Goal: Communication & Community: Answer question/provide support

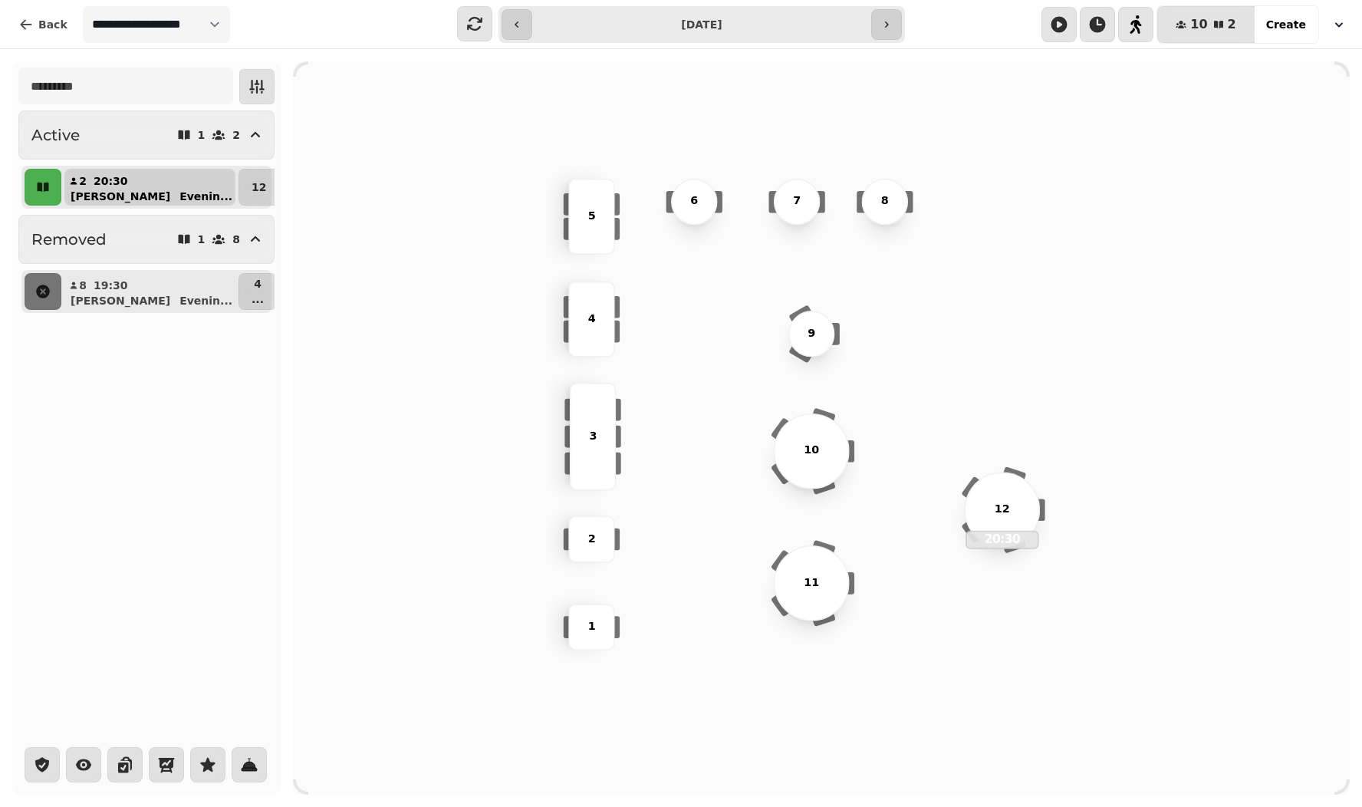
click at [89, 193] on p "[PERSON_NAME]" at bounding box center [121, 196] width 100 height 15
select select "**********"
select select "*"
select select "****"
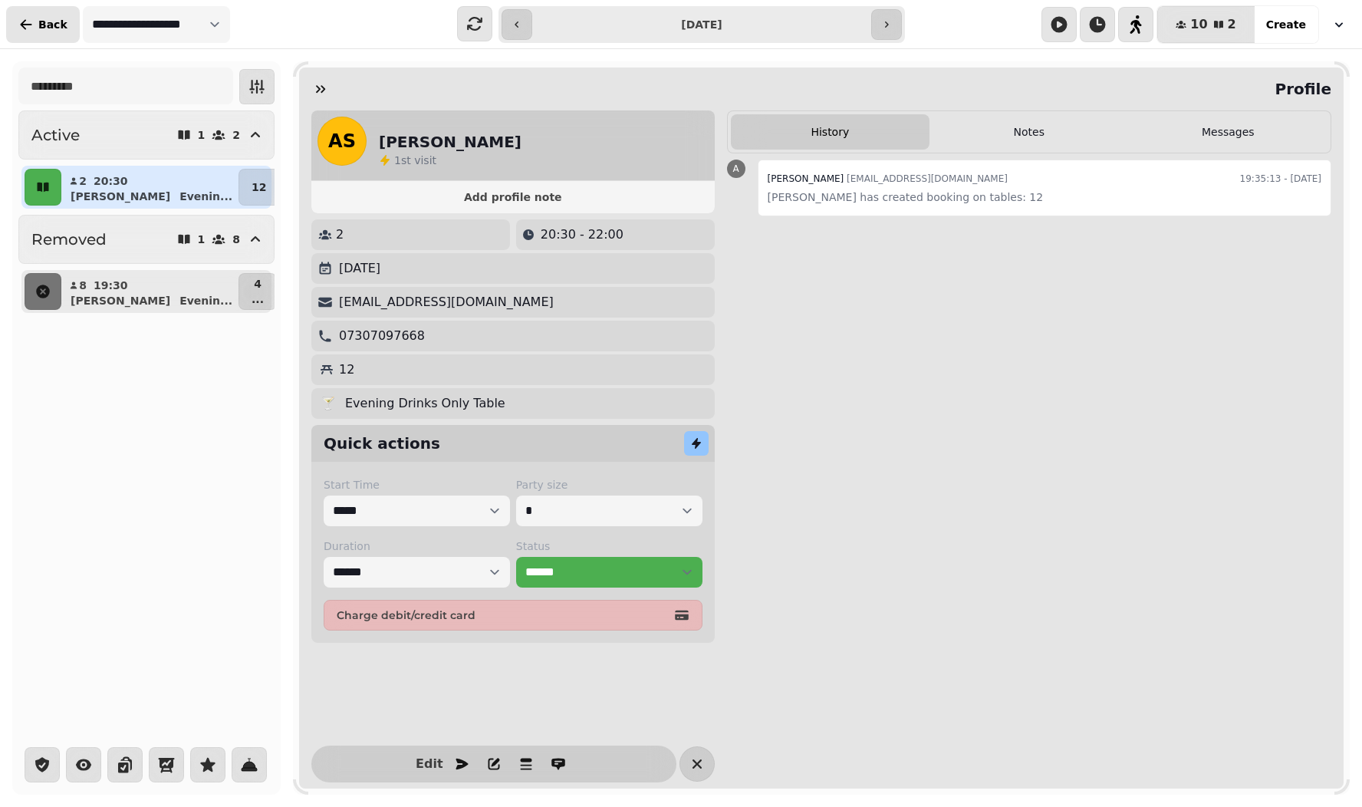
click at [41, 30] on span "Back" at bounding box center [52, 24] width 29 height 11
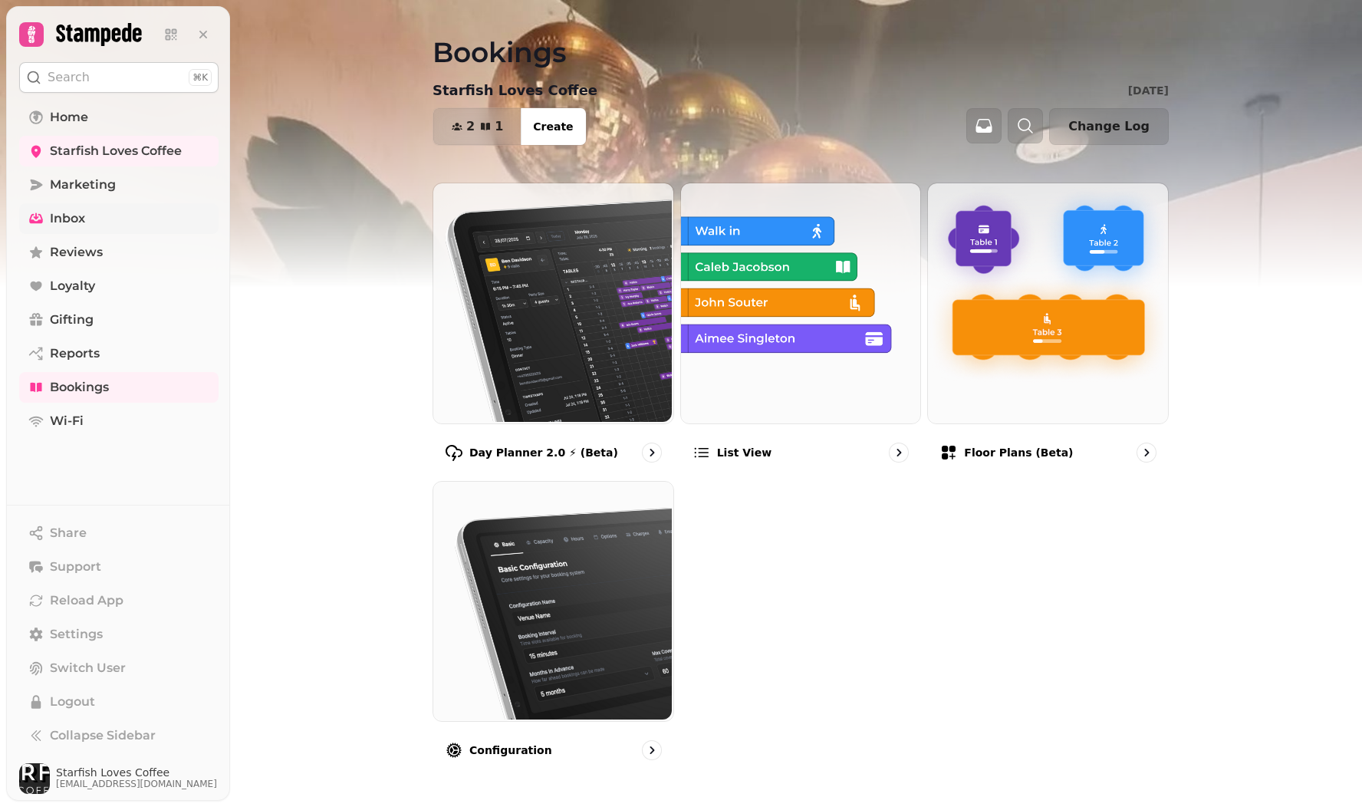
click at [66, 216] on span "Inbox" at bounding box center [67, 218] width 35 height 18
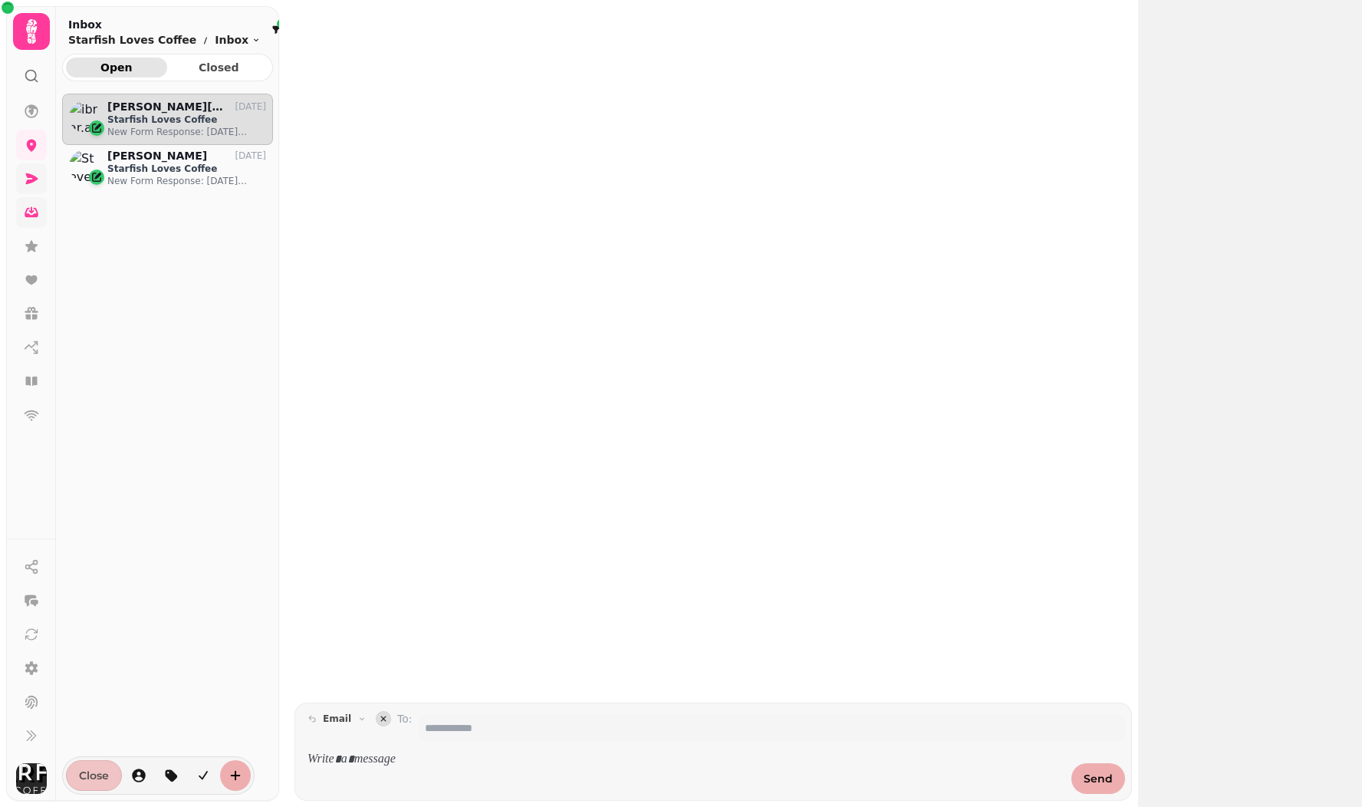
scroll to position [688, 211]
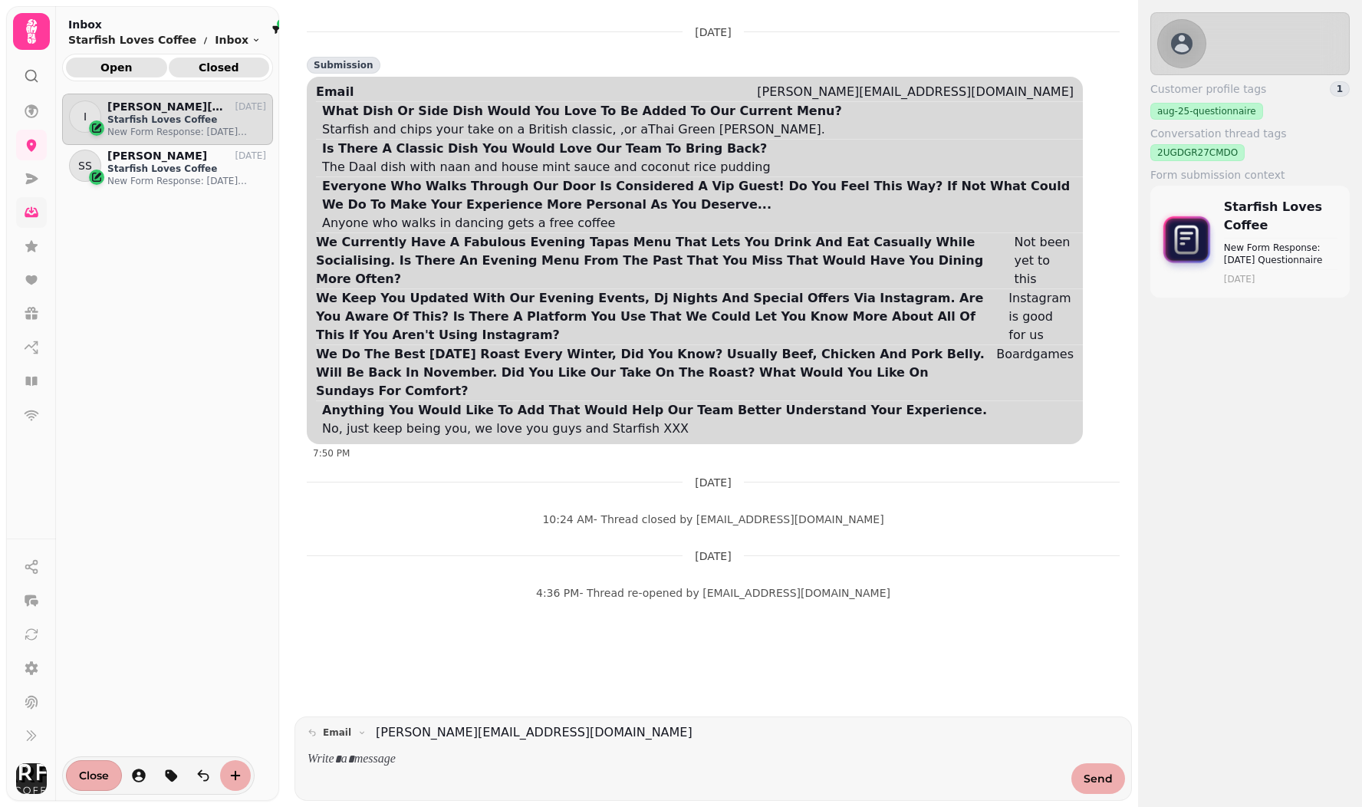
click at [212, 64] on span "Closed" at bounding box center [219, 67] width 77 height 11
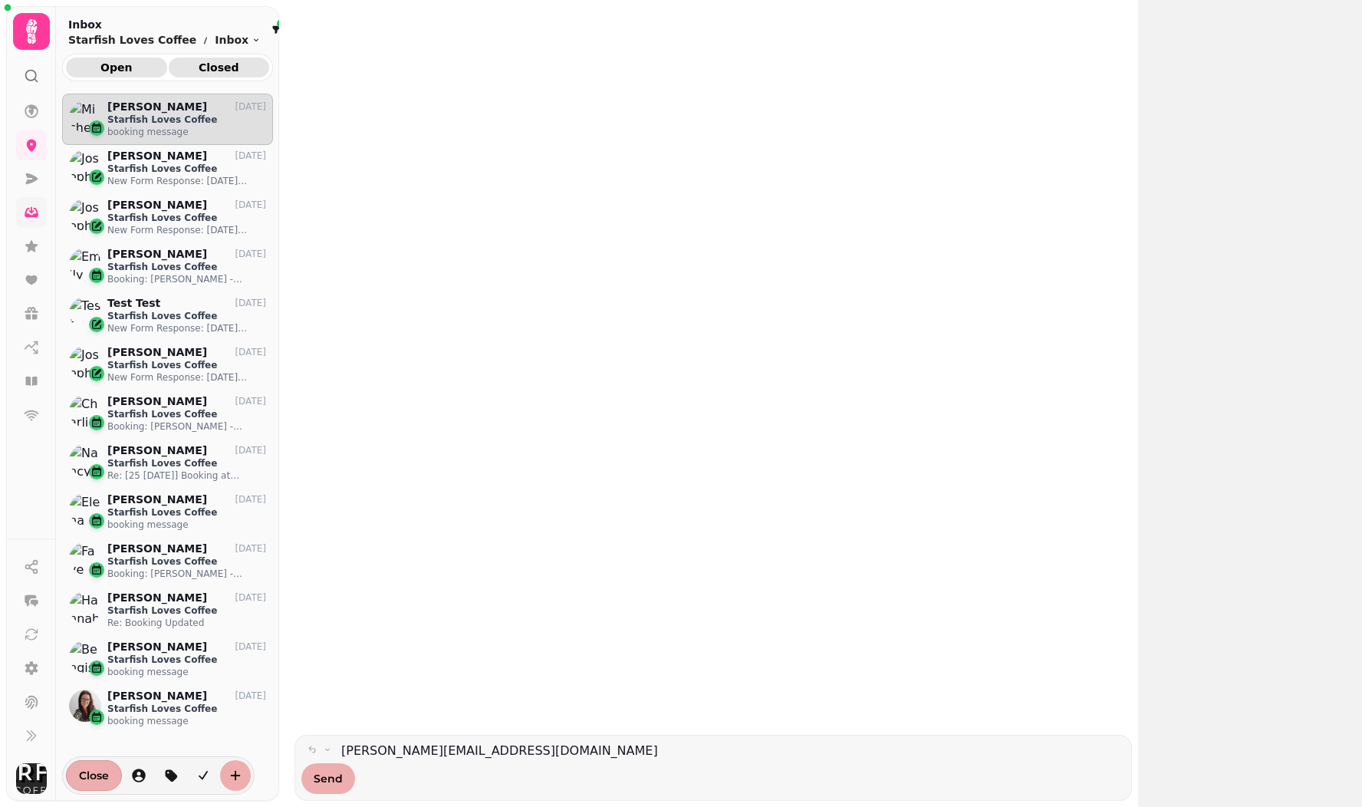
scroll to position [688, 211]
click at [113, 68] on span "Open" at bounding box center [116, 67] width 77 height 11
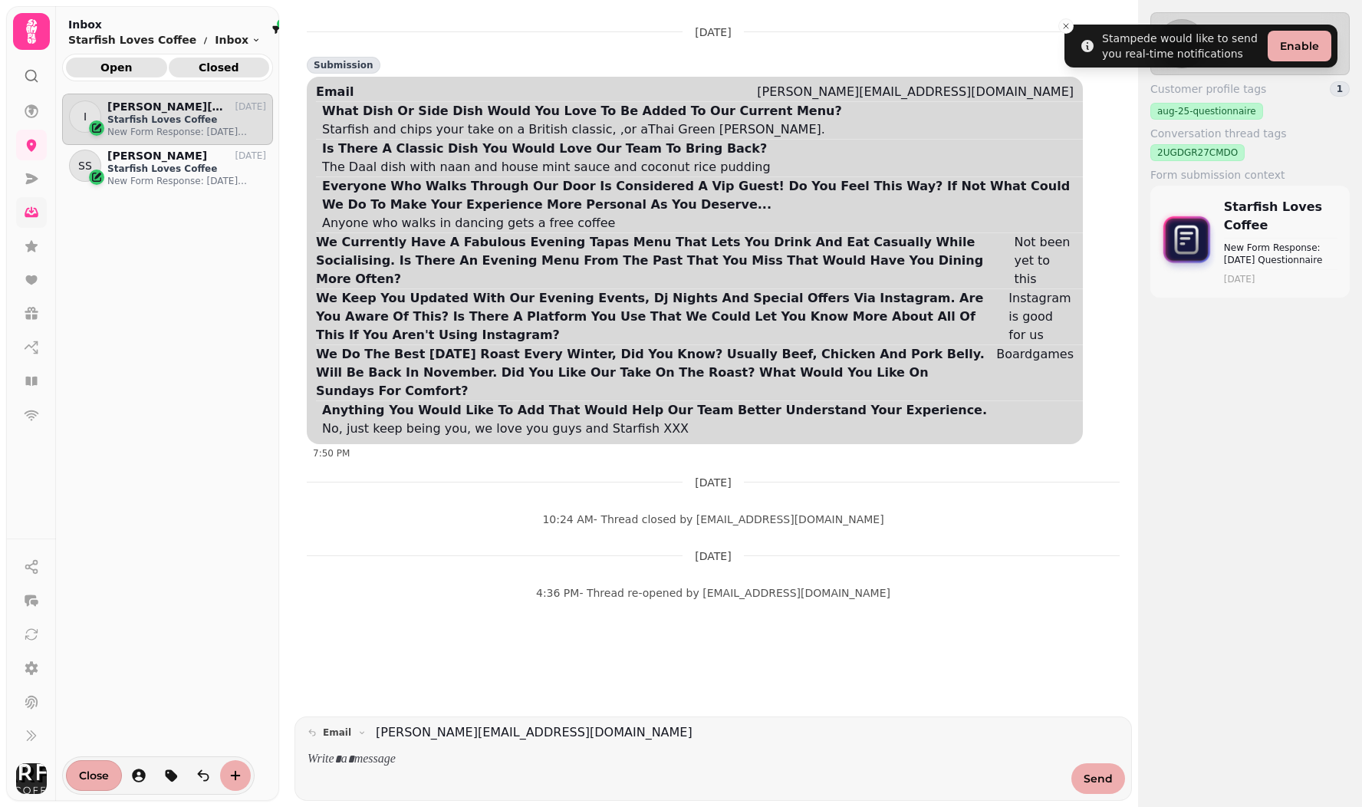
click at [208, 70] on span "Closed" at bounding box center [219, 67] width 77 height 11
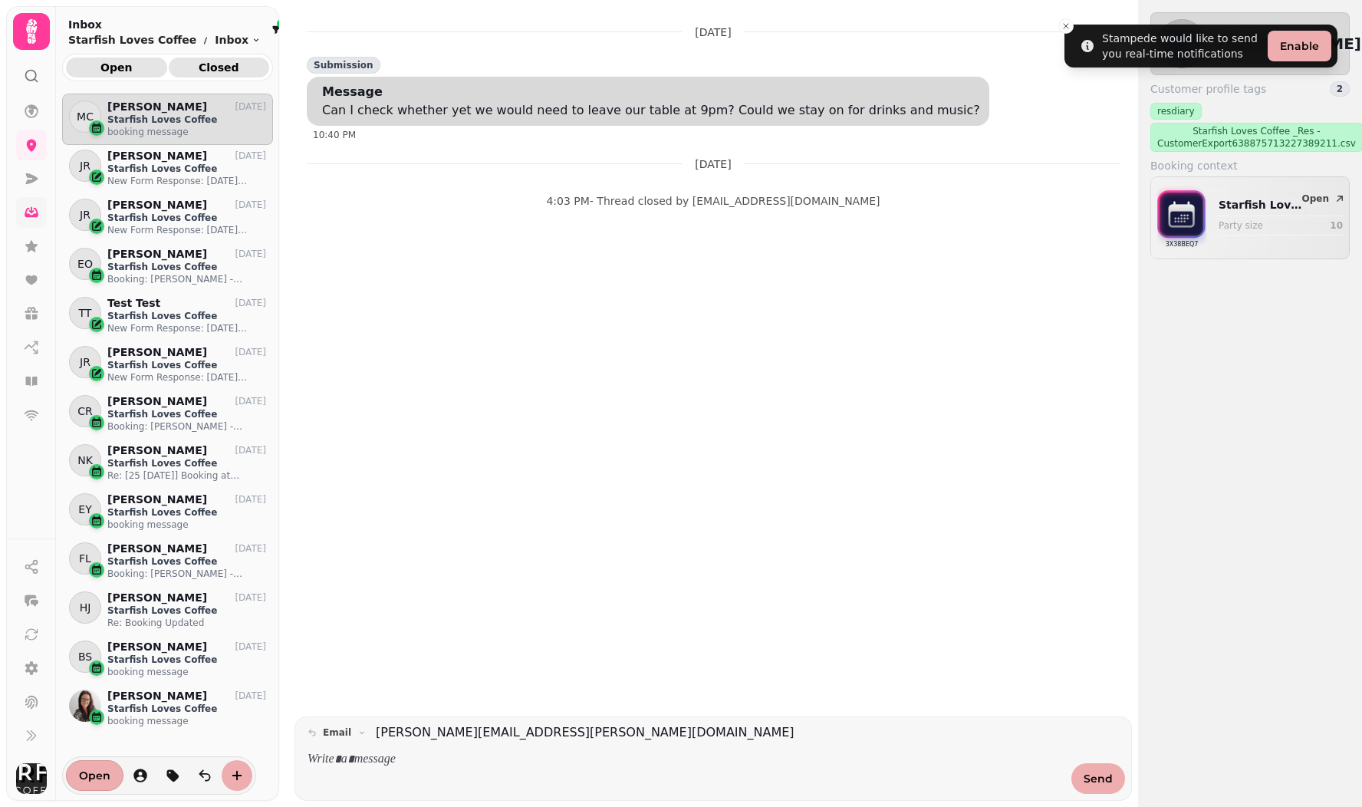
click at [103, 71] on span "Open" at bounding box center [116, 67] width 77 height 11
